Goal: Obtain resource: Obtain resource

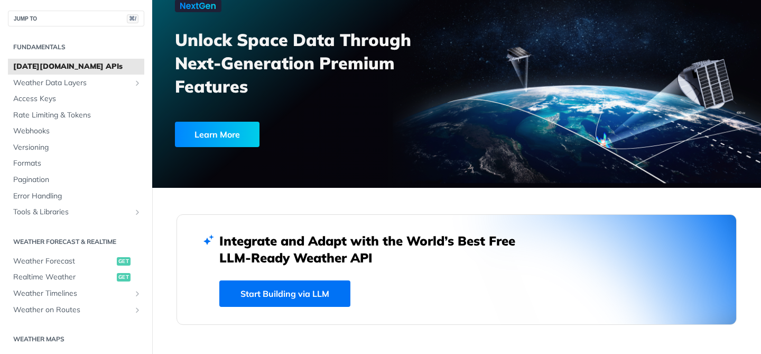
scroll to position [84, 0]
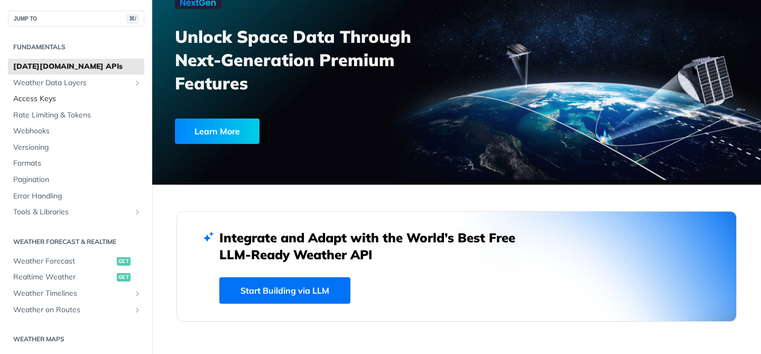
click at [69, 99] on span "Access Keys" at bounding box center [77, 99] width 128 height 11
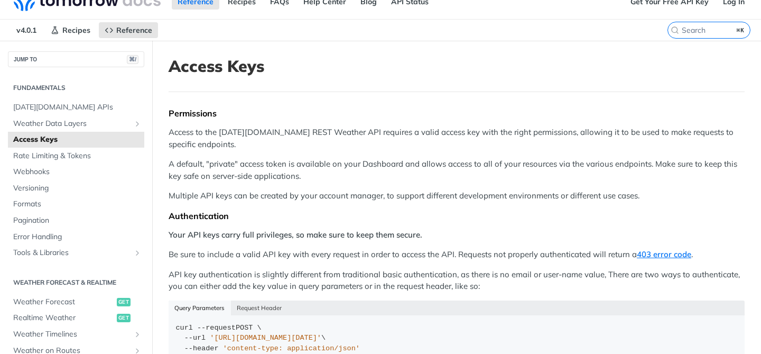
scroll to position [12, 0]
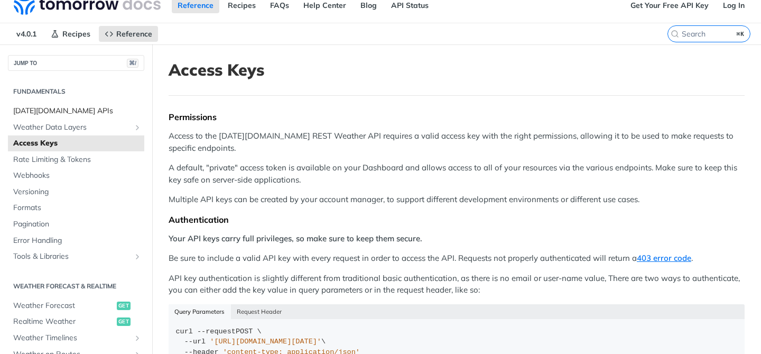
click at [79, 113] on span "[DATE][DOMAIN_NAME] APIs" at bounding box center [77, 111] width 128 height 11
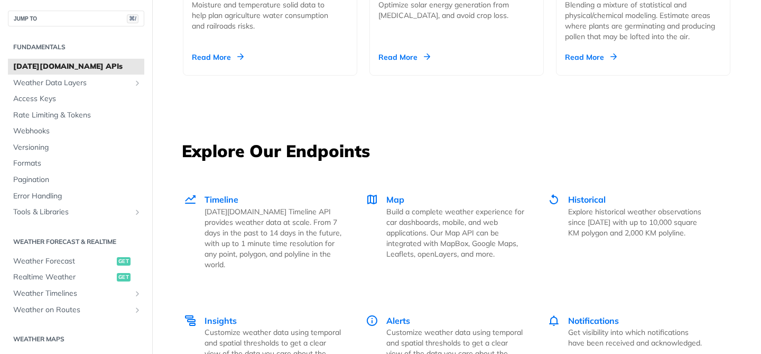
scroll to position [1334, 0]
click at [42, 261] on span "Weather Forecast" at bounding box center [63, 261] width 101 height 11
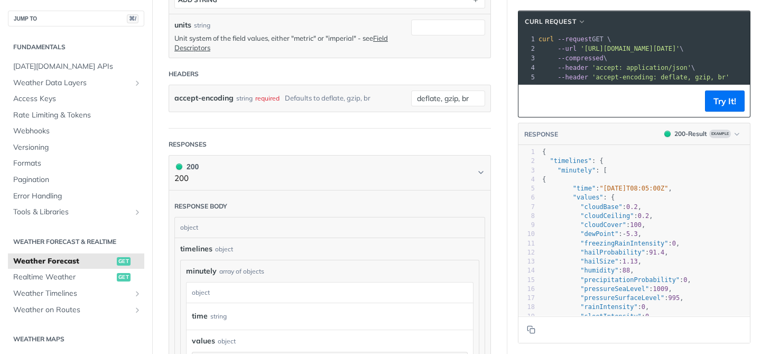
scroll to position [409, 0]
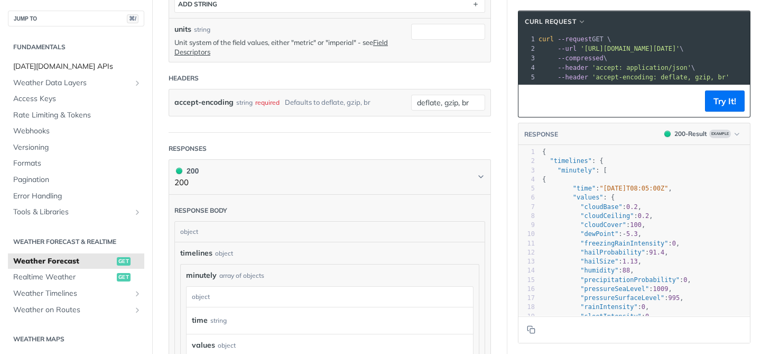
click at [45, 68] on span "[DATE][DOMAIN_NAME] APIs" at bounding box center [77, 66] width 128 height 11
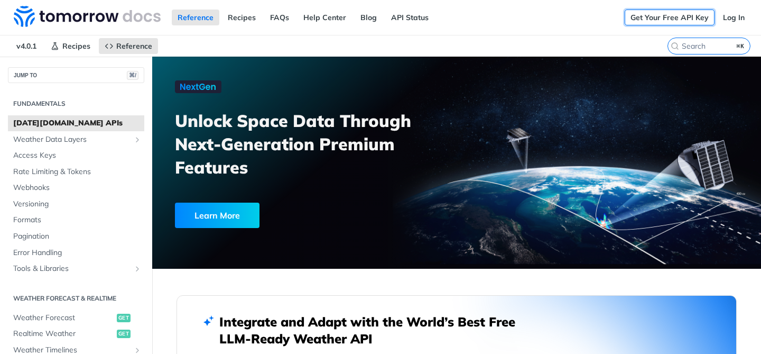
click at [641, 16] on link "Get Your Free API Key" at bounding box center [670, 18] width 90 height 16
click at [679, 19] on link "Get Your Free API Key" at bounding box center [670, 18] width 90 height 16
